Goal: Information Seeking & Learning: Learn about a topic

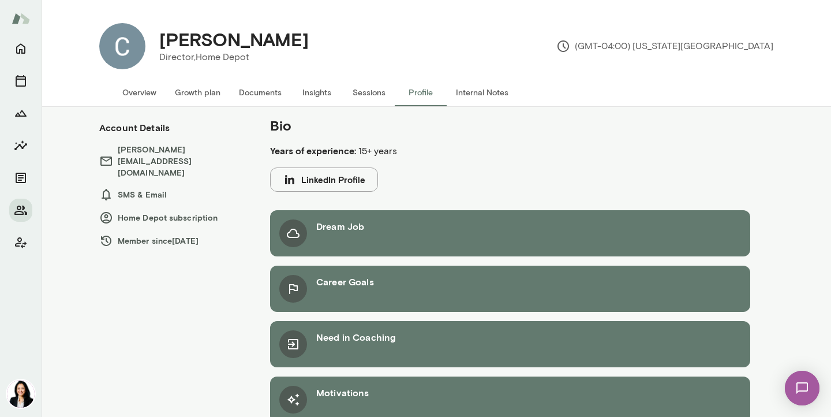
click at [139, 91] on button "Overview" at bounding box center [139, 93] width 53 height 28
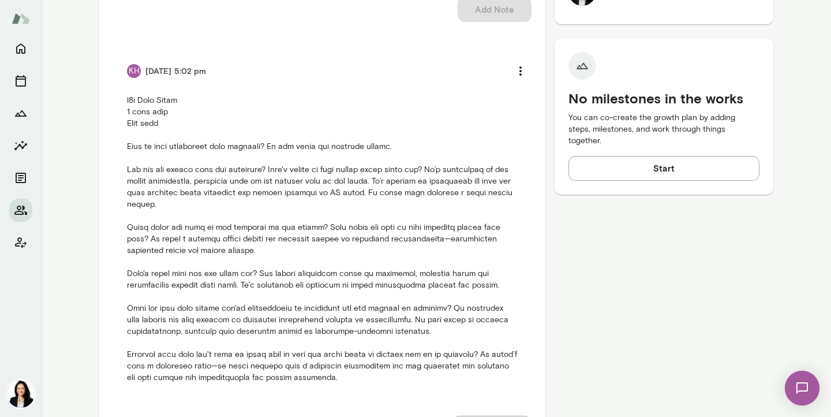
scroll to position [564, 0]
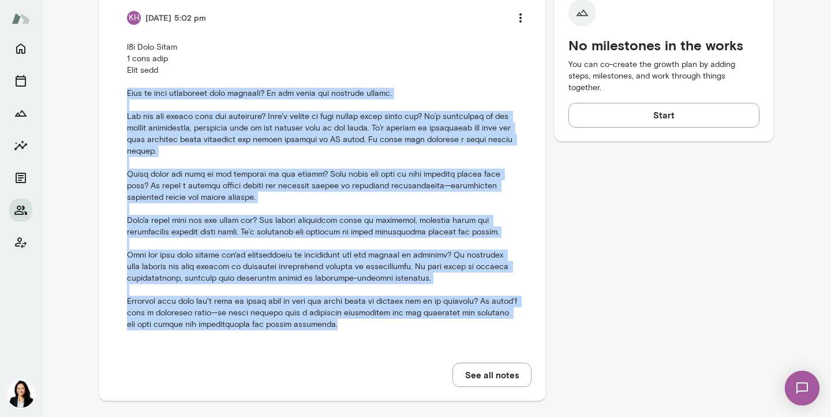
drag, startPoint x: 128, startPoint y: 94, endPoint x: 402, endPoint y: 333, distance: 363.4
click at [402, 333] on div "Add note * Add note Add Note KH [DATE] 5:02 pm See all notes" at bounding box center [322, 117] width 419 height 537
copy p "Lore ip dolo sitametcon adip elitsedd? Ei tem incid utl etdolore magnaa. Eni ad…"
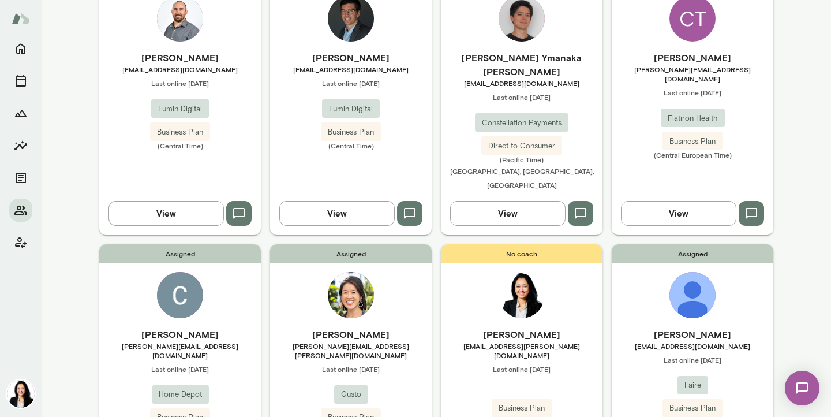
scroll to position [148, 0]
